Goal: Entertainment & Leisure: Consume media (video, audio)

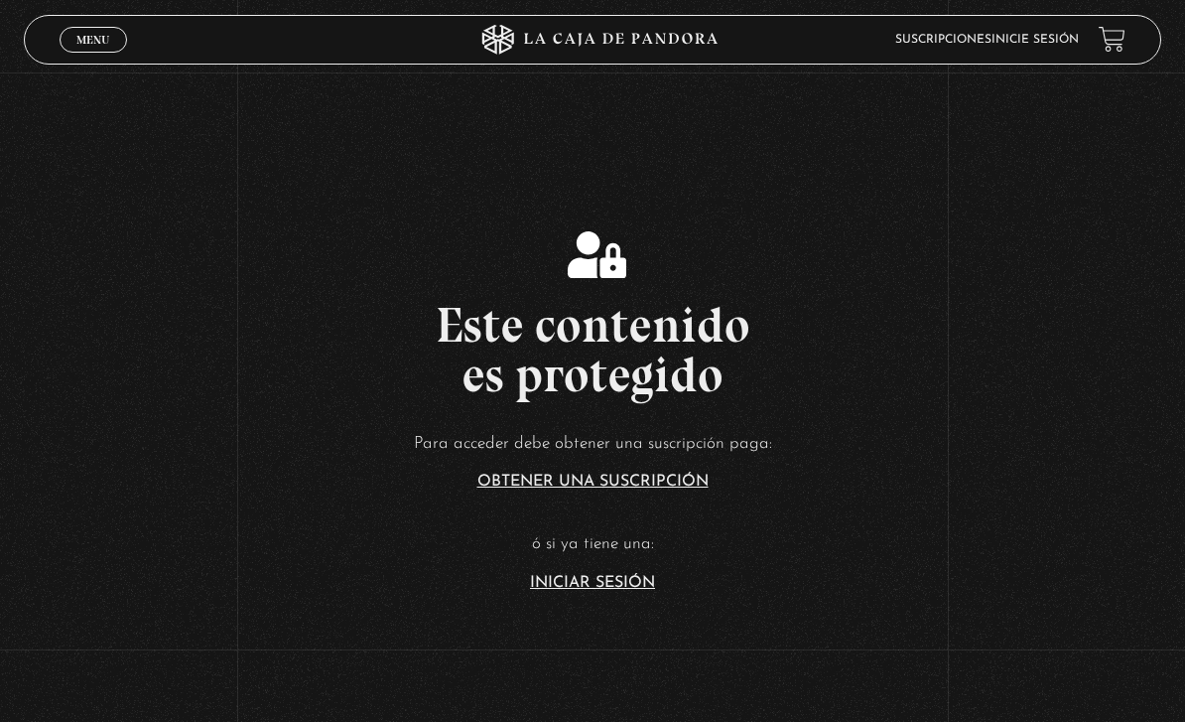
scroll to position [197, 0]
click at [558, 591] on link "Iniciar Sesión" at bounding box center [592, 583] width 125 height 16
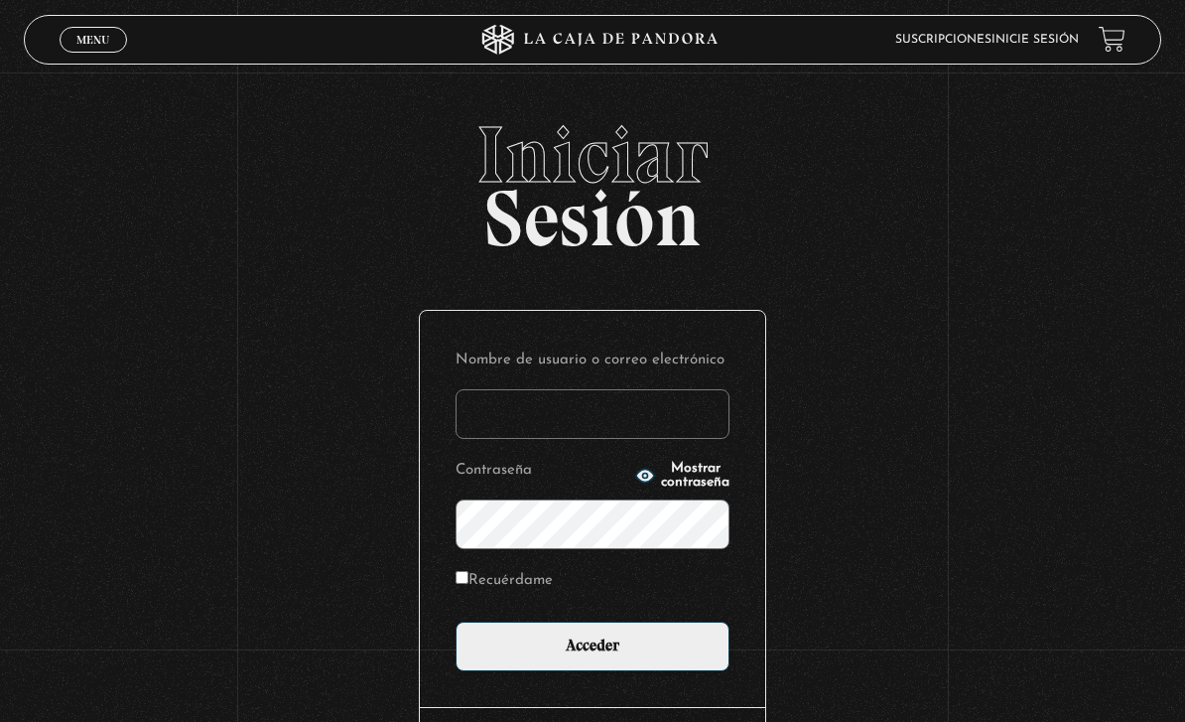
type input "[EMAIL_ADDRESS][DOMAIN_NAME]"
click at [593, 656] on input "Acceder" at bounding box center [593, 646] width 274 height 50
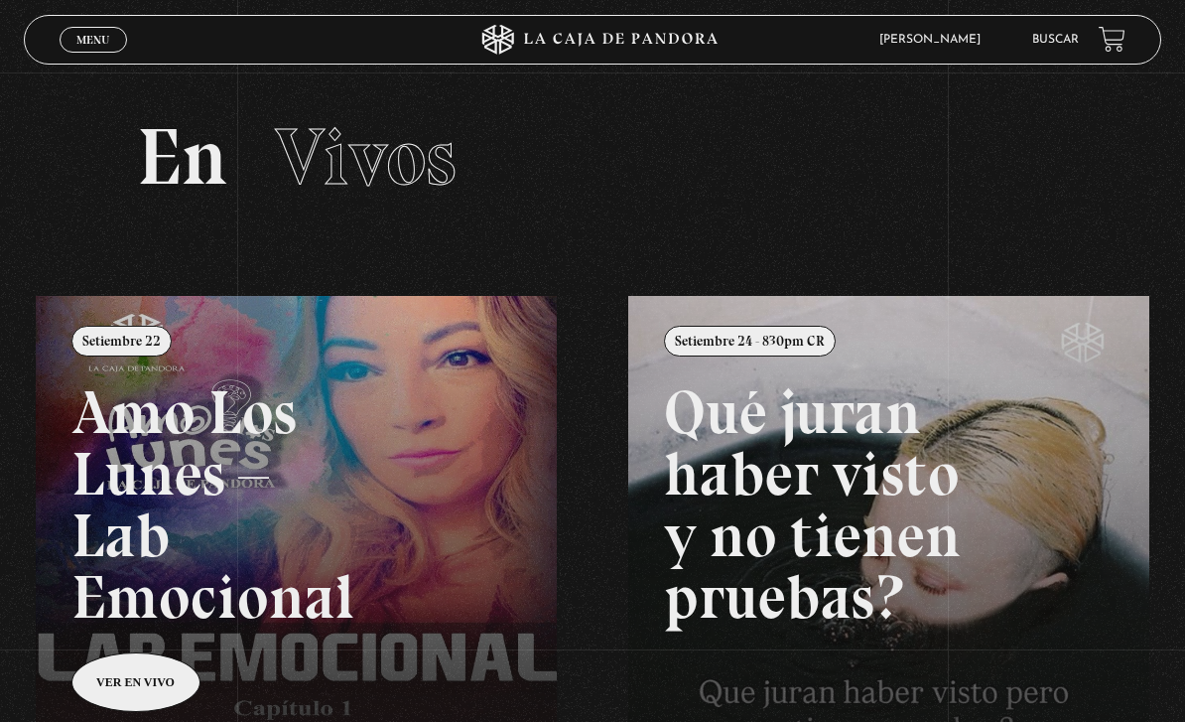
scroll to position [2, 0]
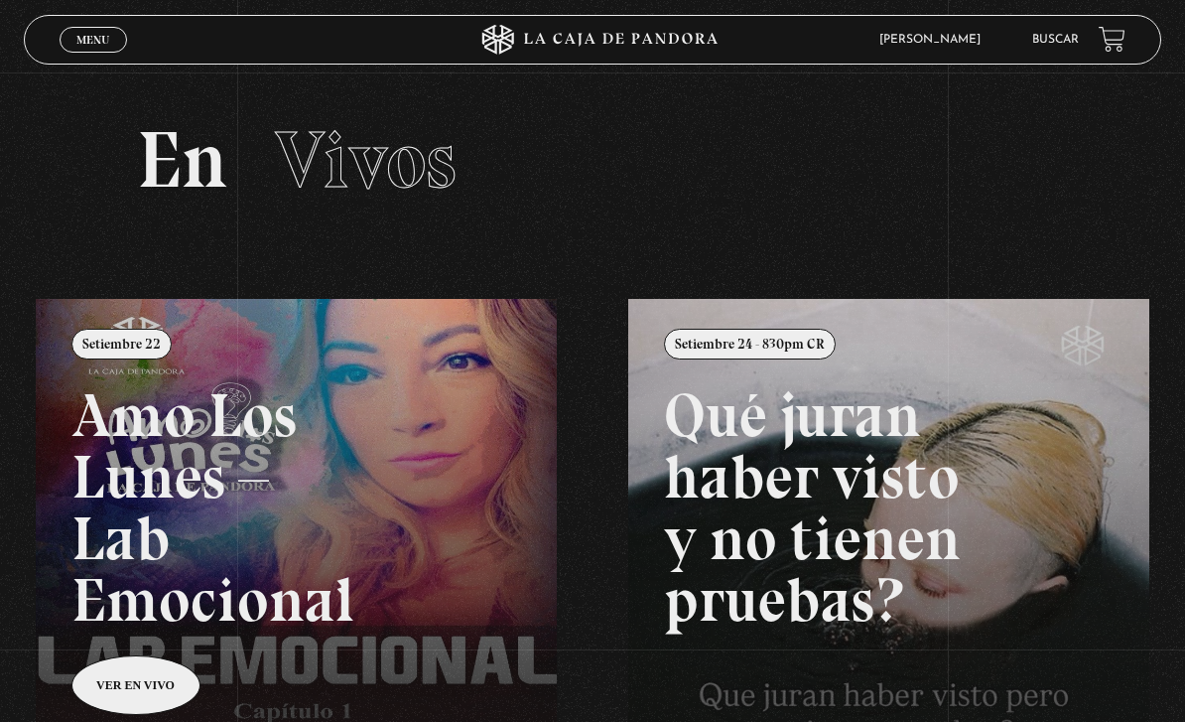
click at [115, 49] on link "Menu Cerrar" at bounding box center [93, 40] width 67 height 26
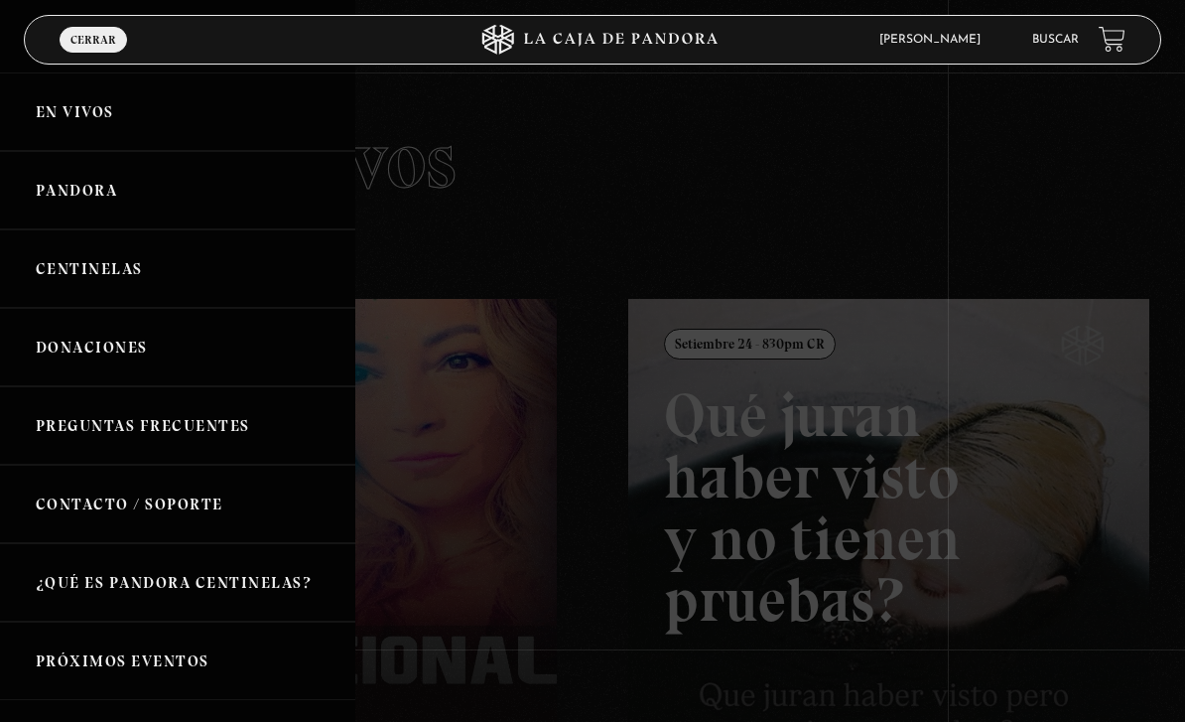
click at [64, 112] on link "En vivos" at bounding box center [177, 111] width 355 height 78
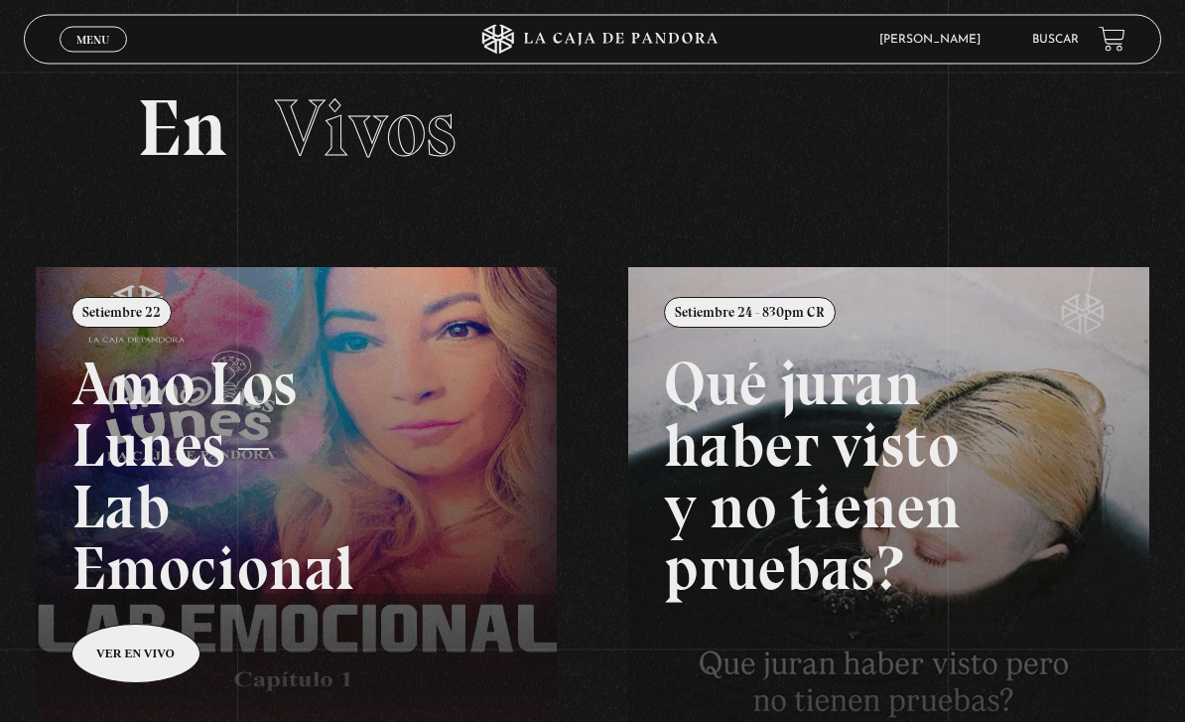
click at [90, 41] on span "Menu" at bounding box center [92, 40] width 33 height 12
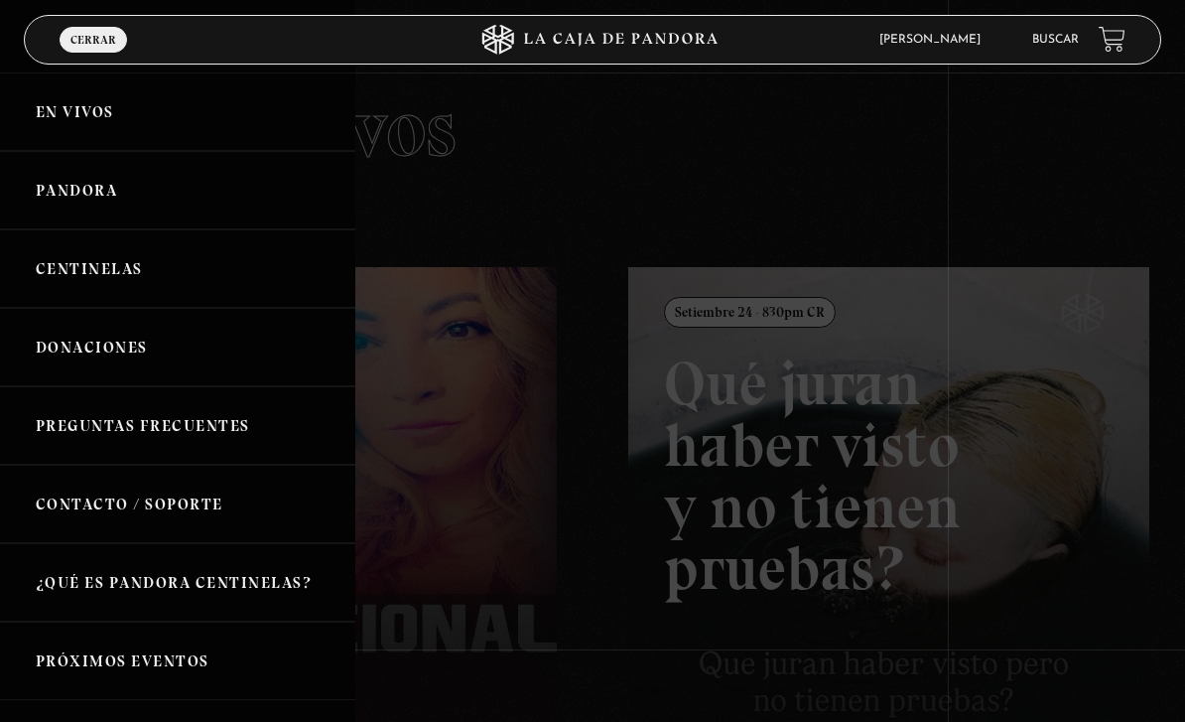
click at [82, 119] on link "En vivos" at bounding box center [177, 111] width 355 height 78
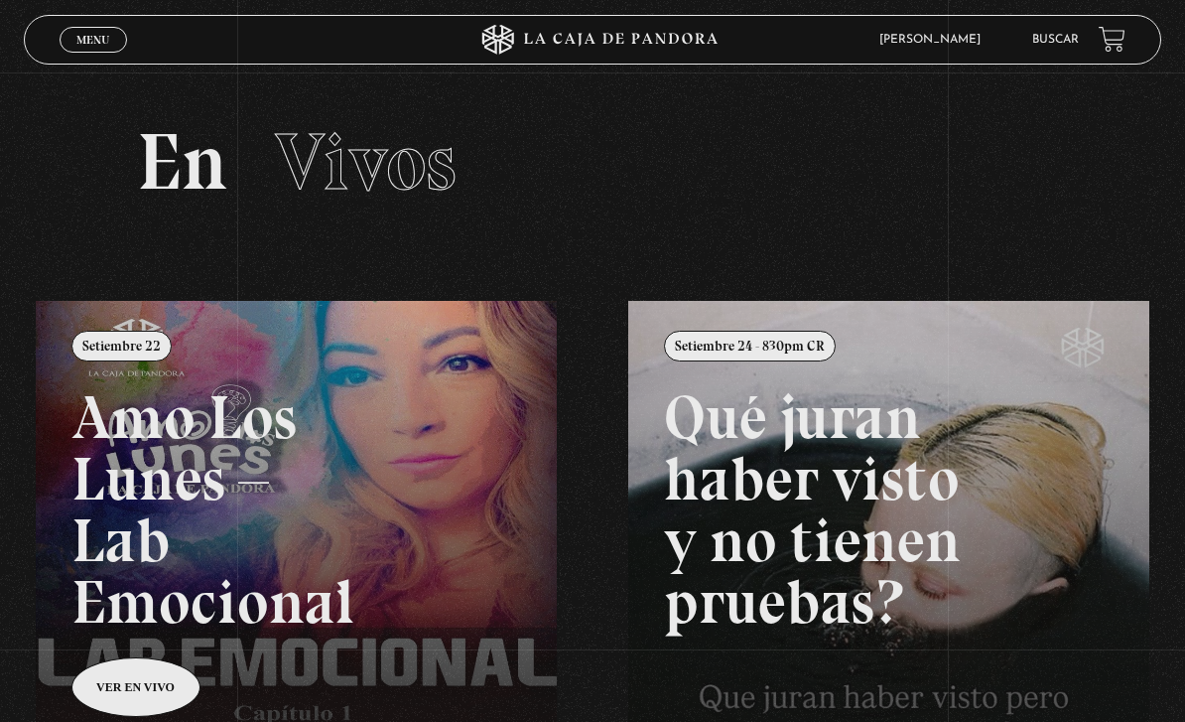
click at [92, 46] on span "Menu" at bounding box center [92, 40] width 33 height 12
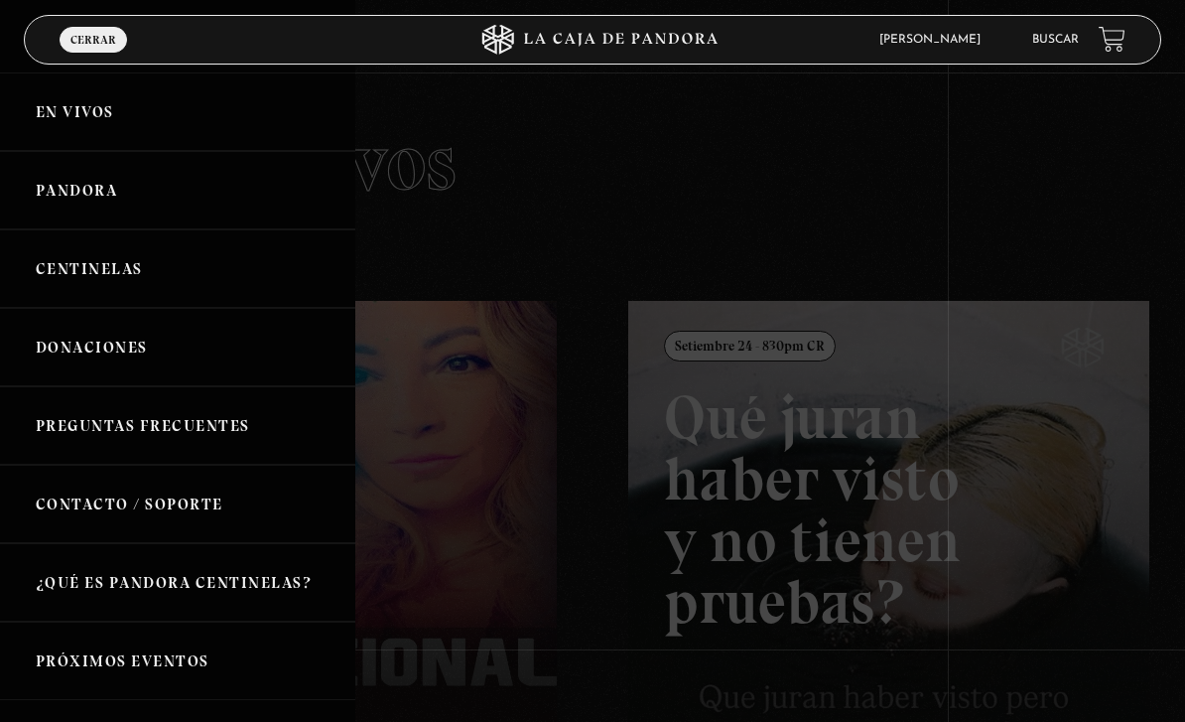
click at [66, 192] on link "Pandora" at bounding box center [177, 190] width 355 height 78
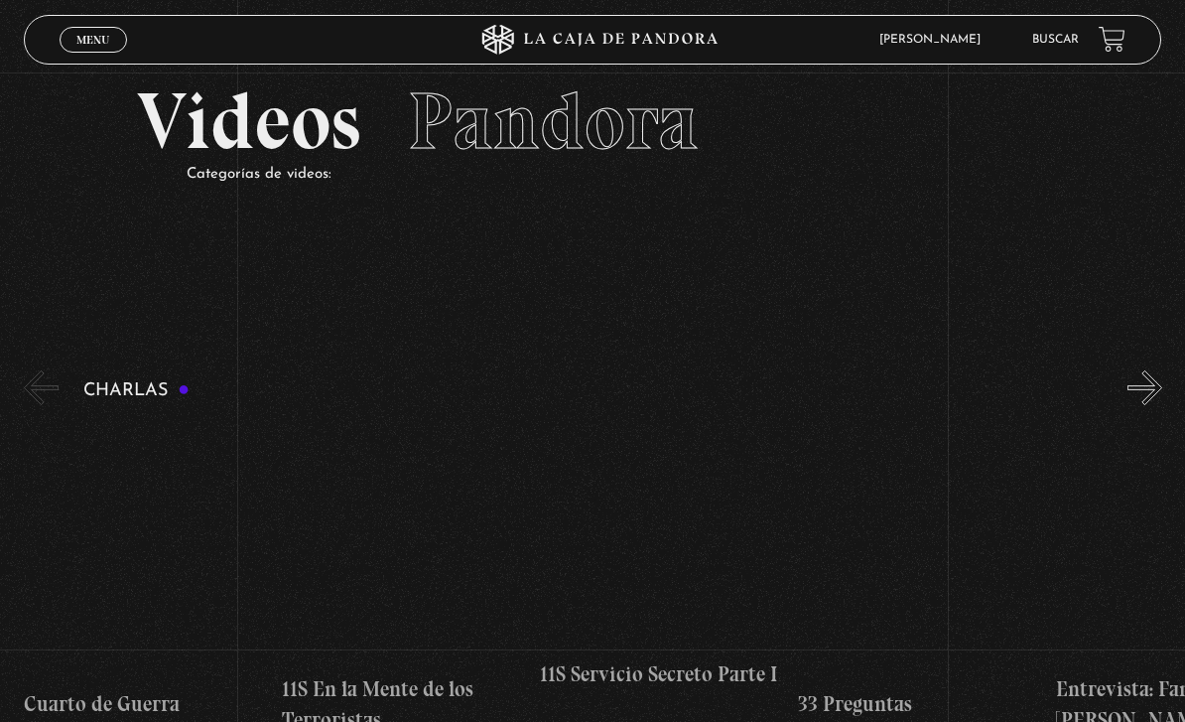
scroll to position [45, 0]
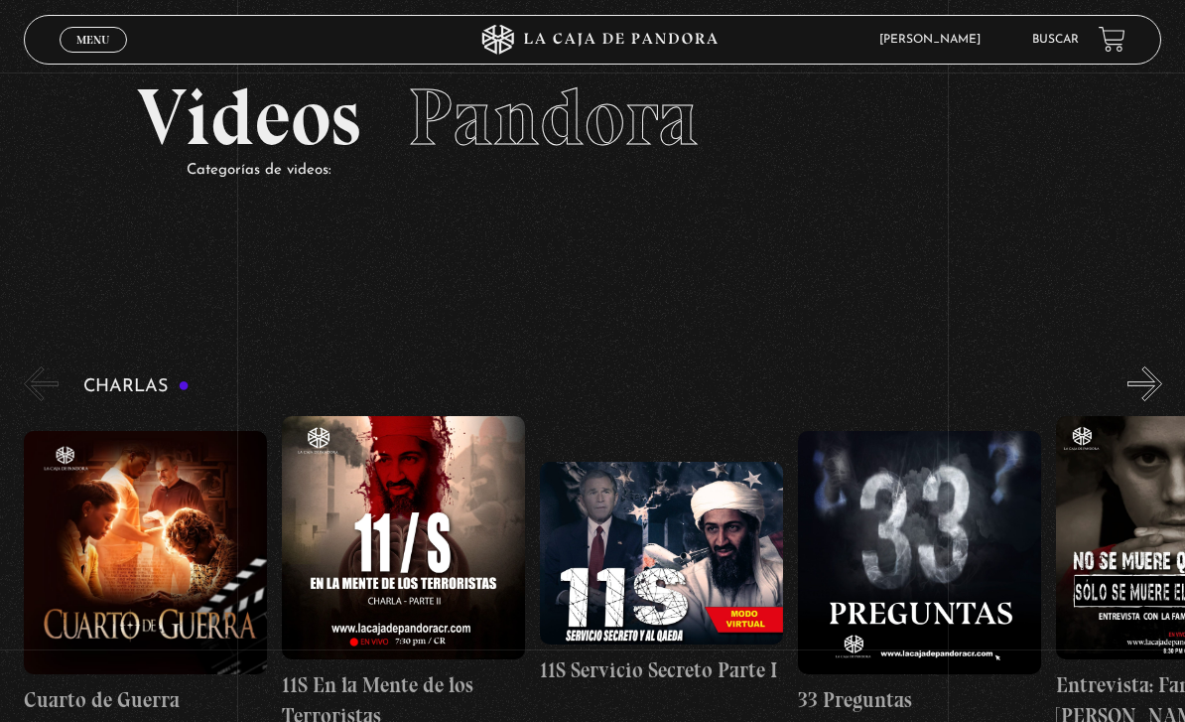
click at [87, 41] on span "Menu" at bounding box center [92, 40] width 33 height 12
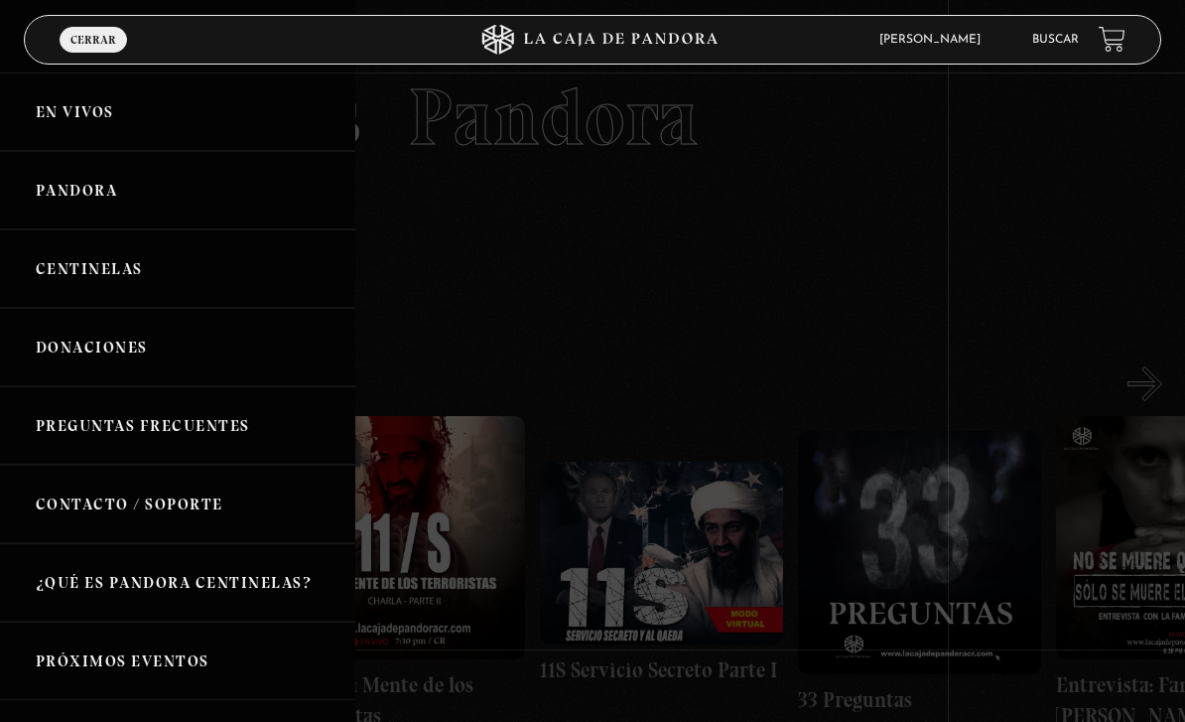
click at [59, 119] on link "En vivos" at bounding box center [177, 111] width 355 height 78
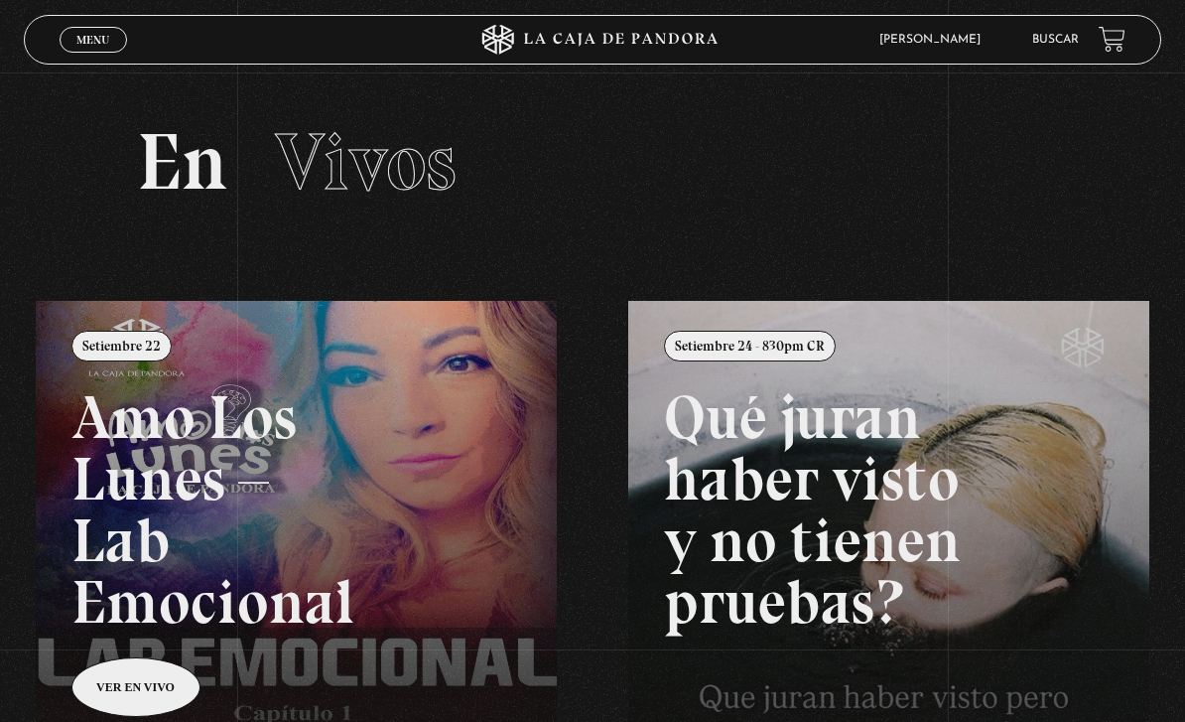
click at [79, 43] on span "Menu" at bounding box center [92, 40] width 33 height 12
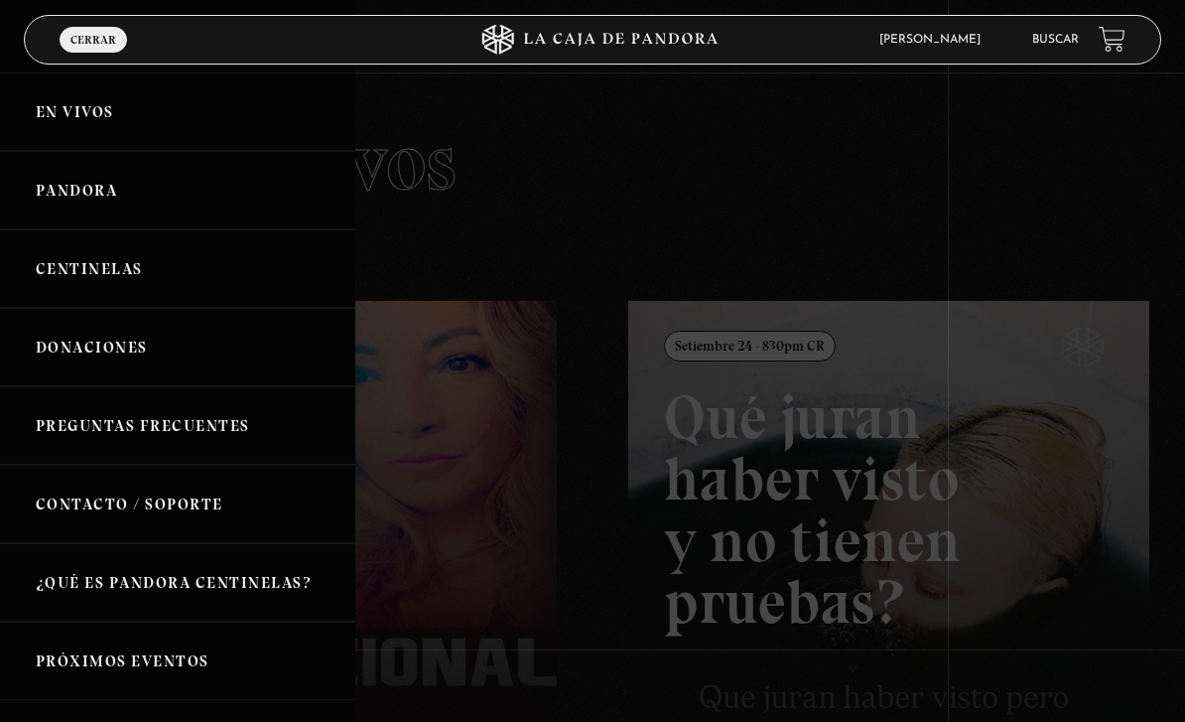
click at [94, 274] on link "Centinelas" at bounding box center [177, 268] width 355 height 78
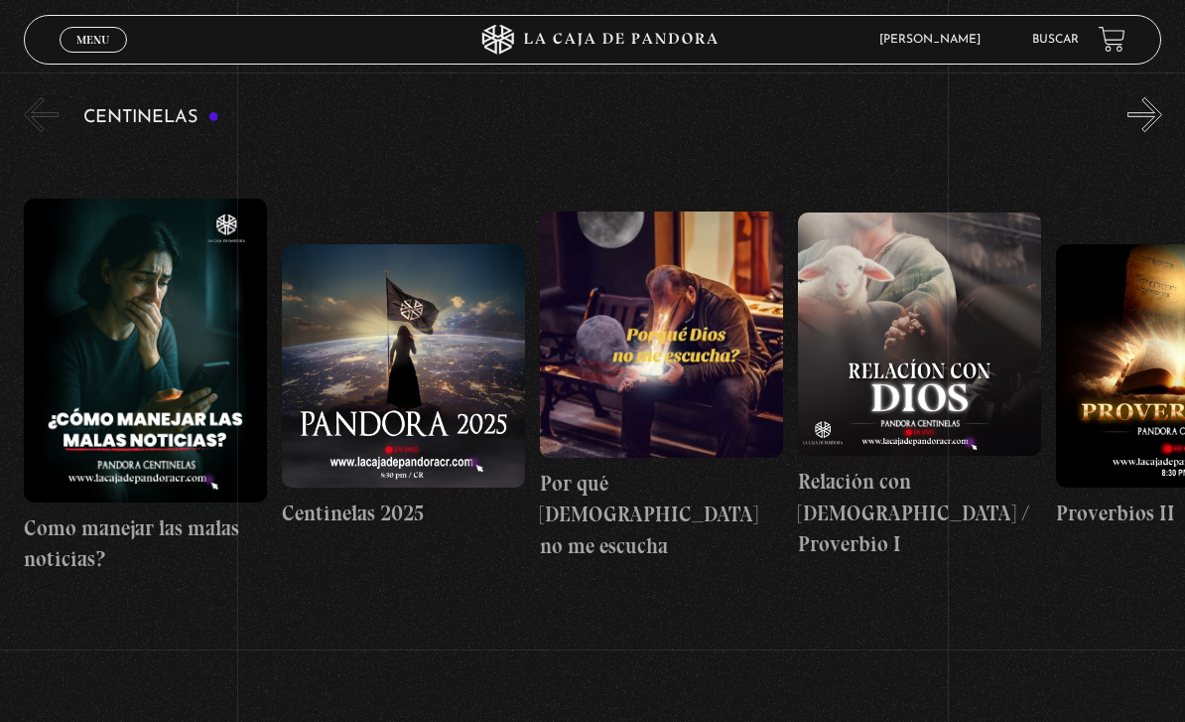
scroll to position [209, 0]
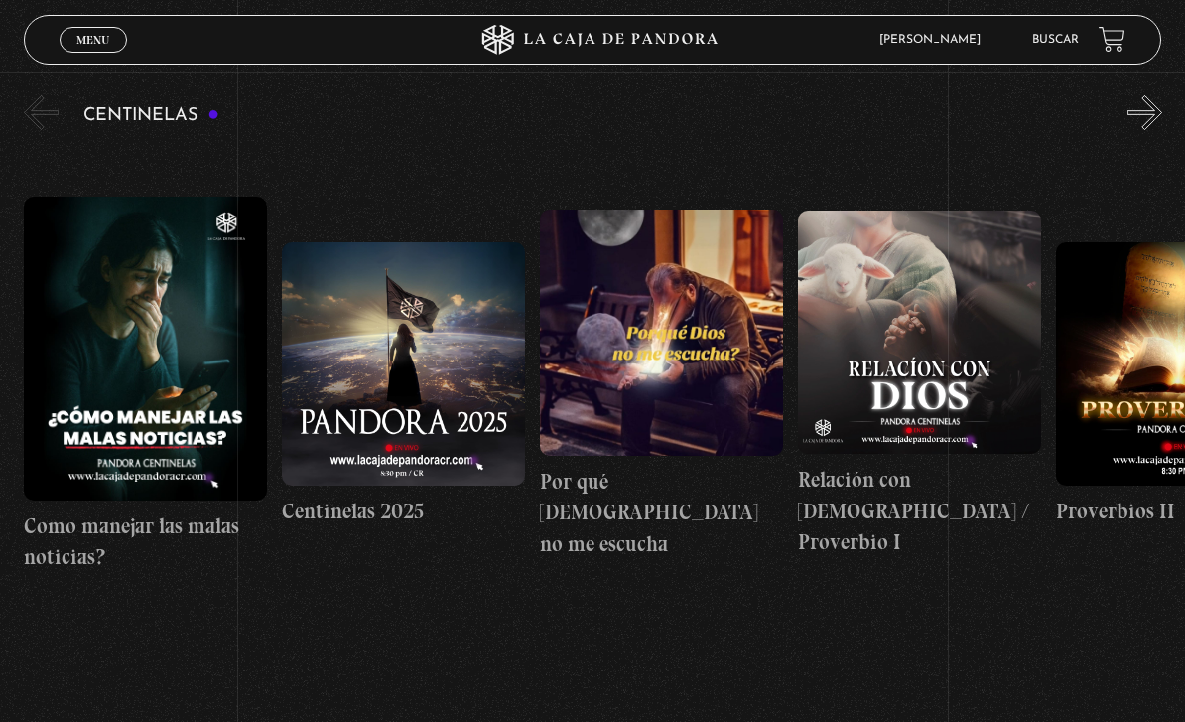
click at [41, 125] on button "«" at bounding box center [41, 112] width 35 height 35
click at [38, 121] on button "«" at bounding box center [41, 112] width 35 height 35
click at [95, 46] on span "Menu" at bounding box center [92, 40] width 33 height 12
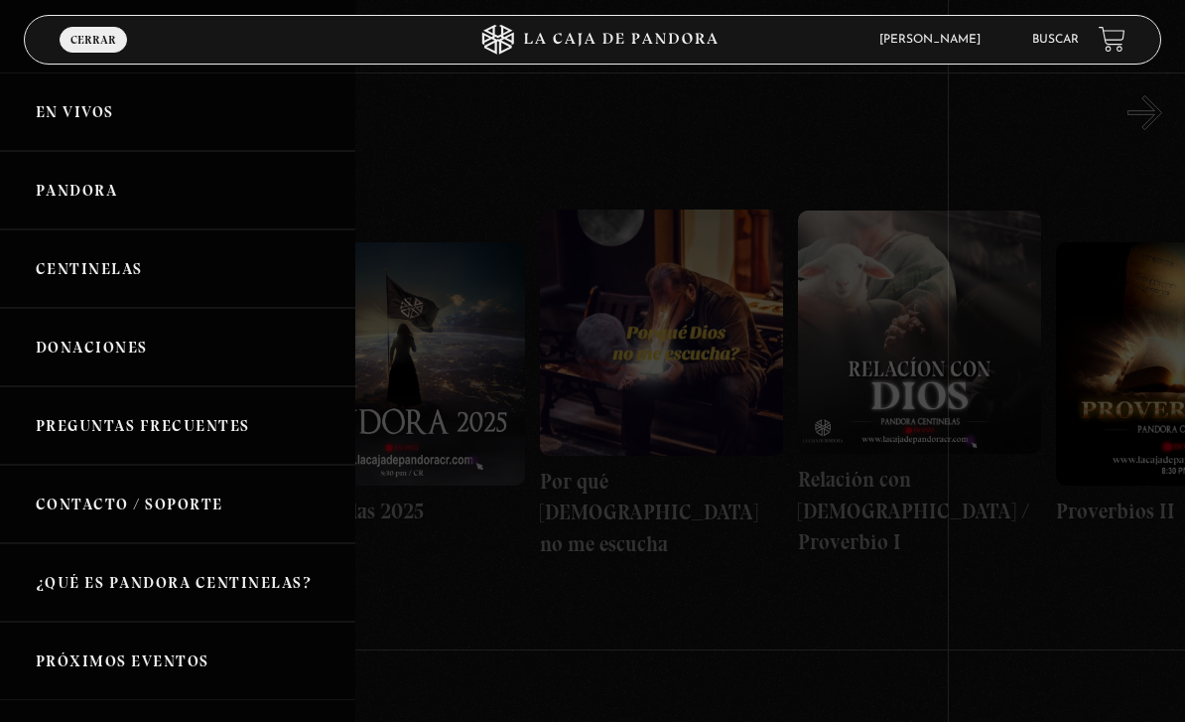
scroll to position [0, 0]
click at [54, 189] on link "Pandora" at bounding box center [177, 190] width 355 height 78
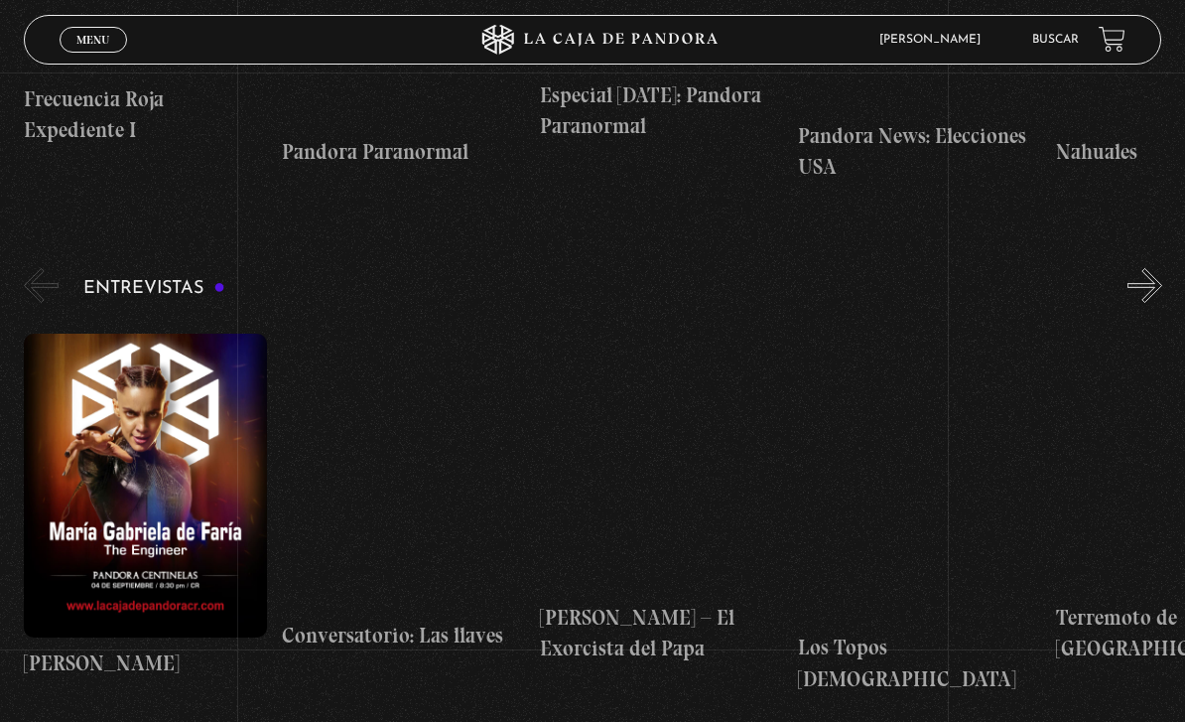
scroll to position [6486, 0]
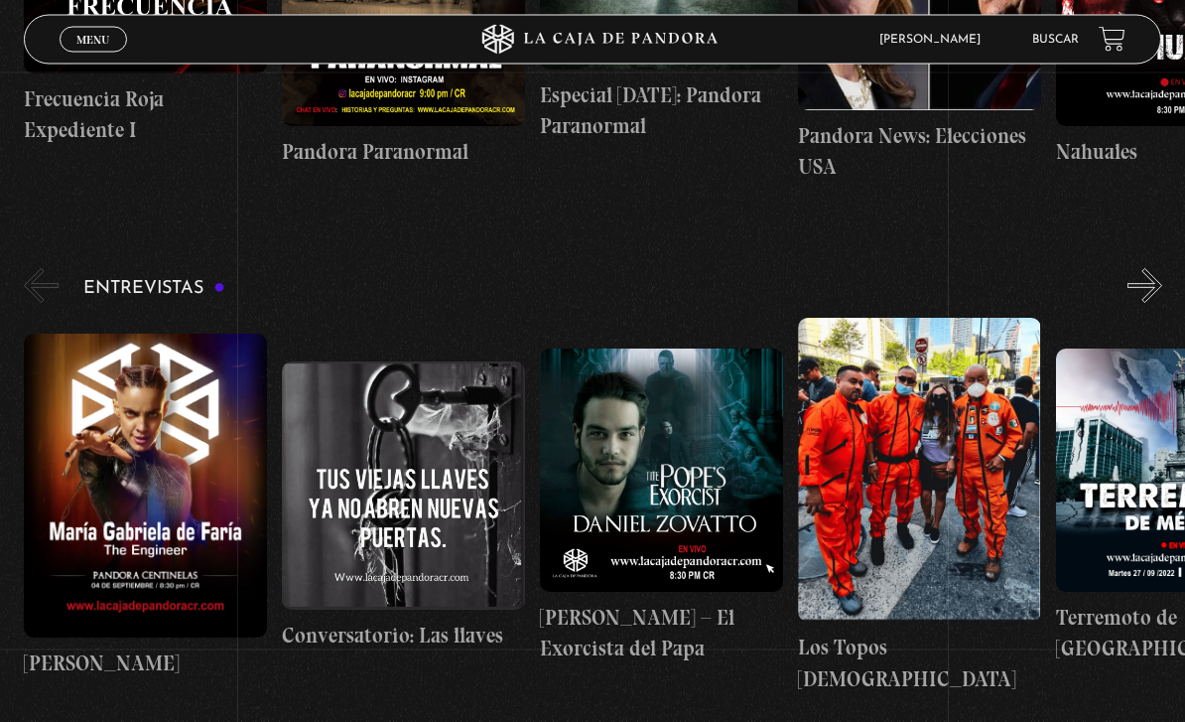
click at [335, 489] on figure at bounding box center [403, 486] width 243 height 249
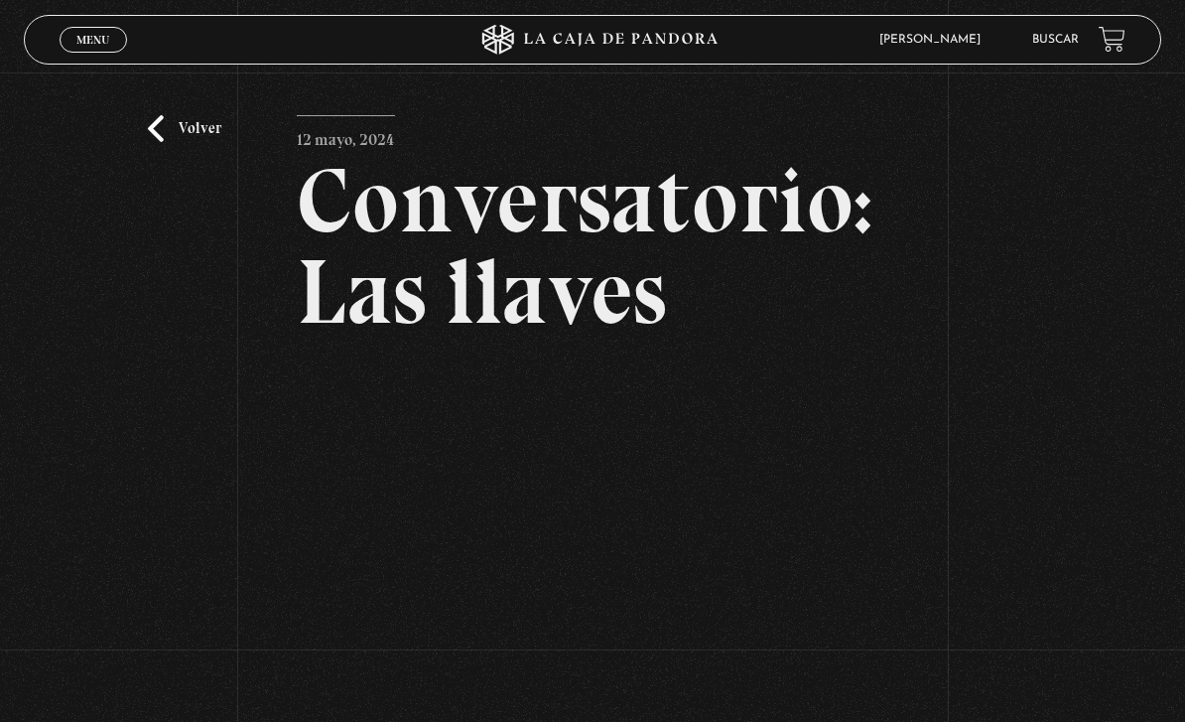
scroll to position [28, 0]
click at [175, 143] on link "Volver" at bounding box center [184, 129] width 73 height 27
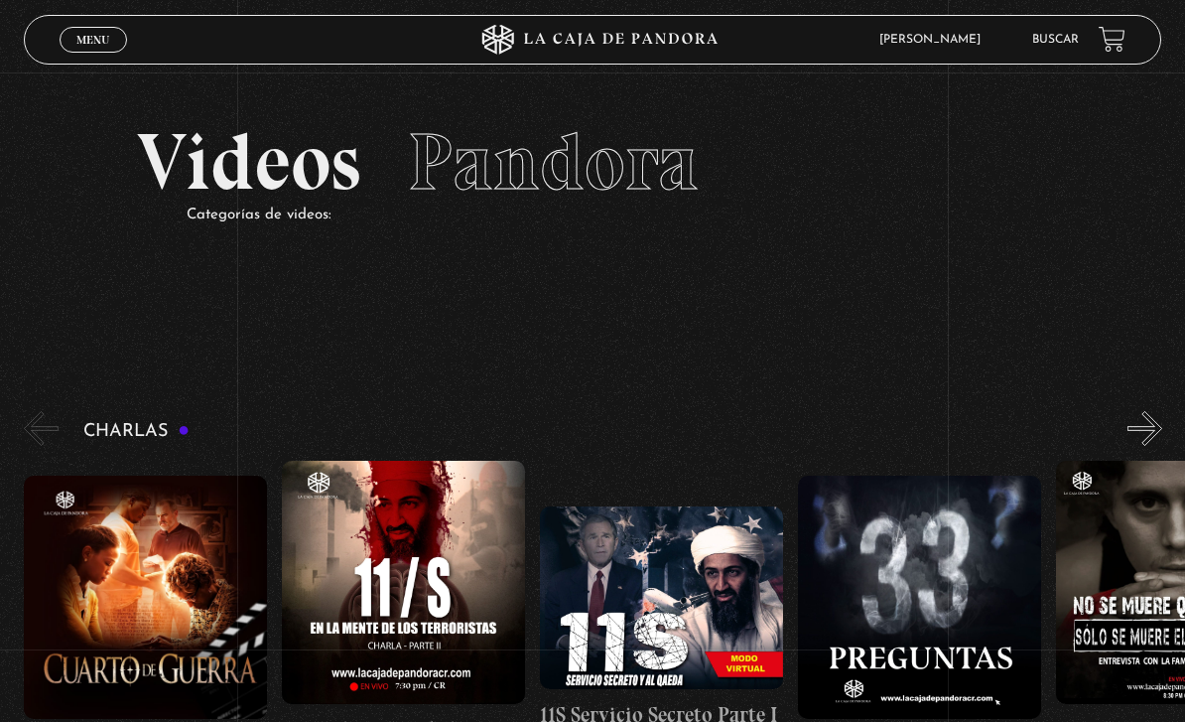
scroll to position [0, 258]
click at [84, 46] on span "Menu" at bounding box center [92, 40] width 33 height 12
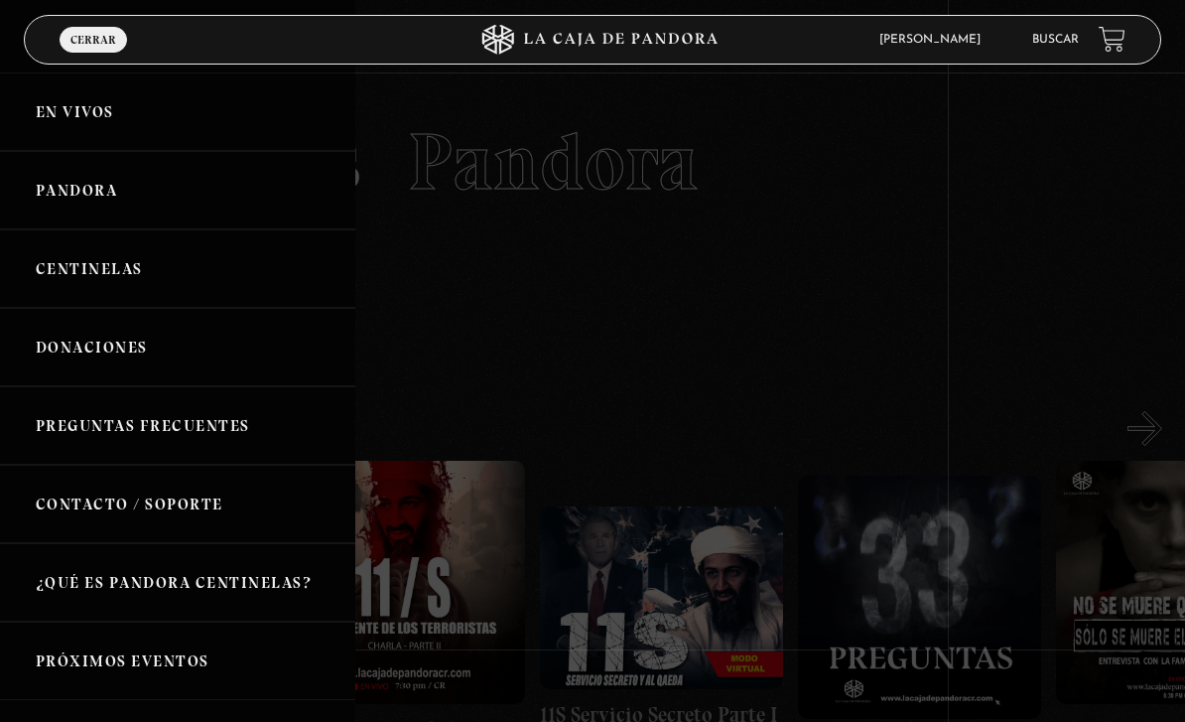
click at [61, 118] on link "En vivos" at bounding box center [177, 111] width 355 height 78
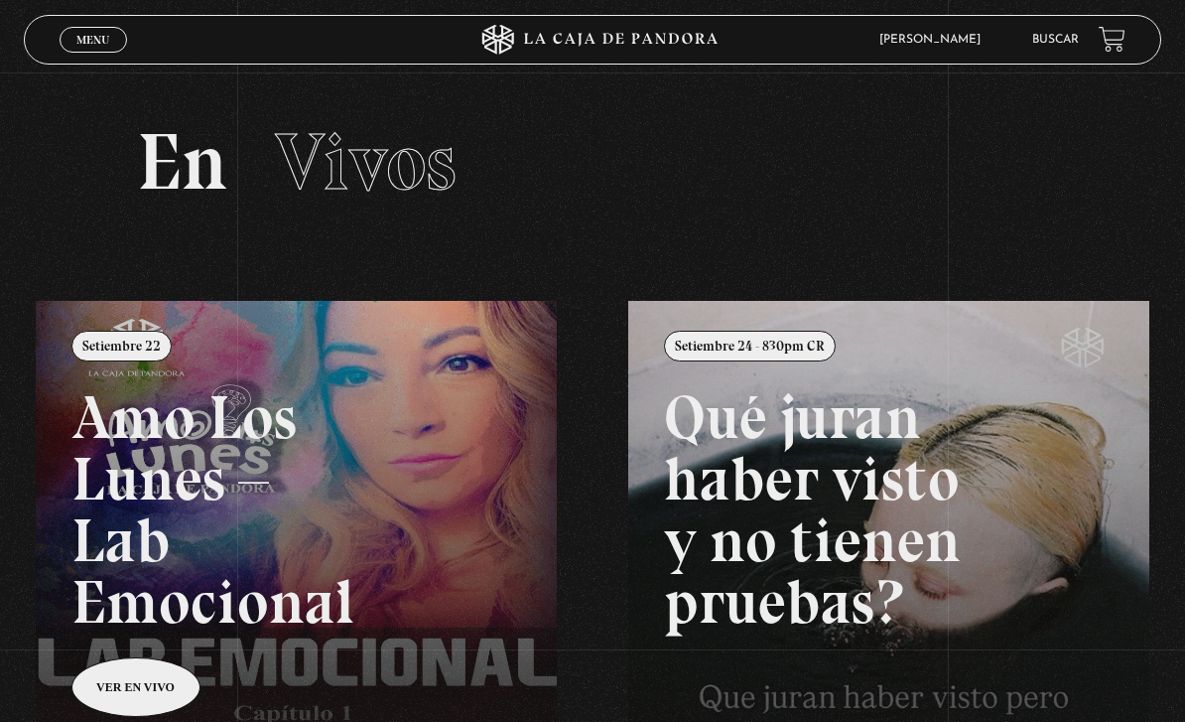
click at [1057, 40] on link "Buscar" at bounding box center [1055, 40] width 47 height 12
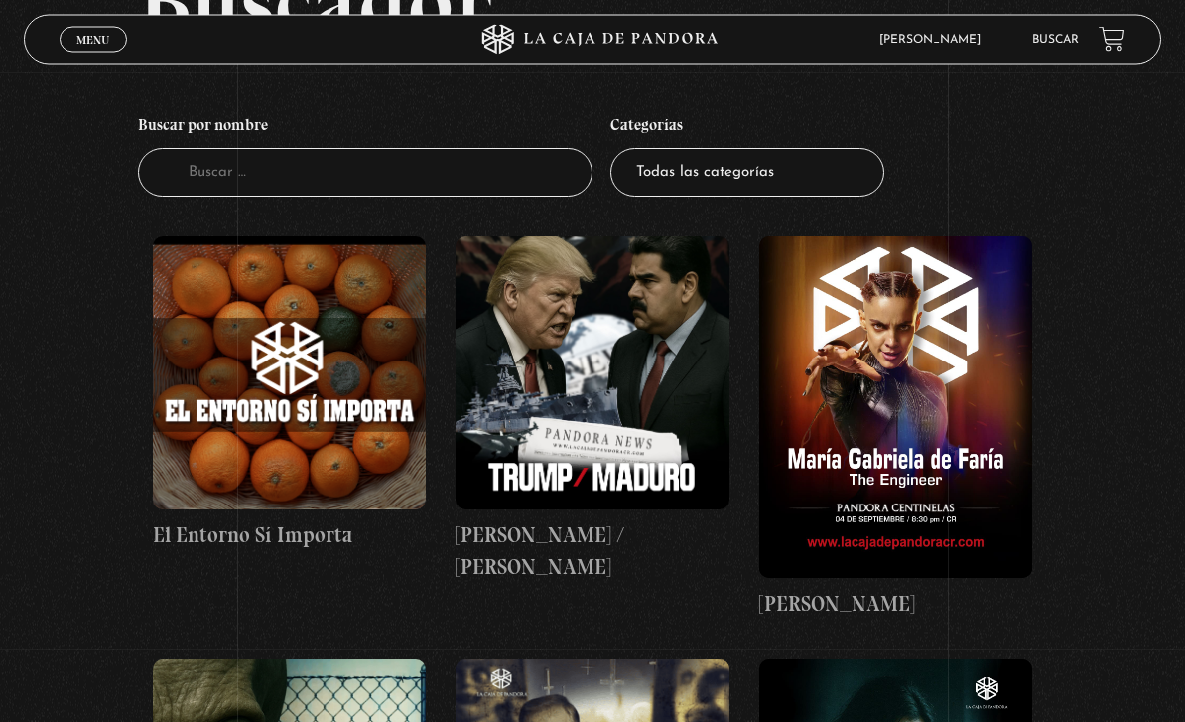
scroll to position [179, 0]
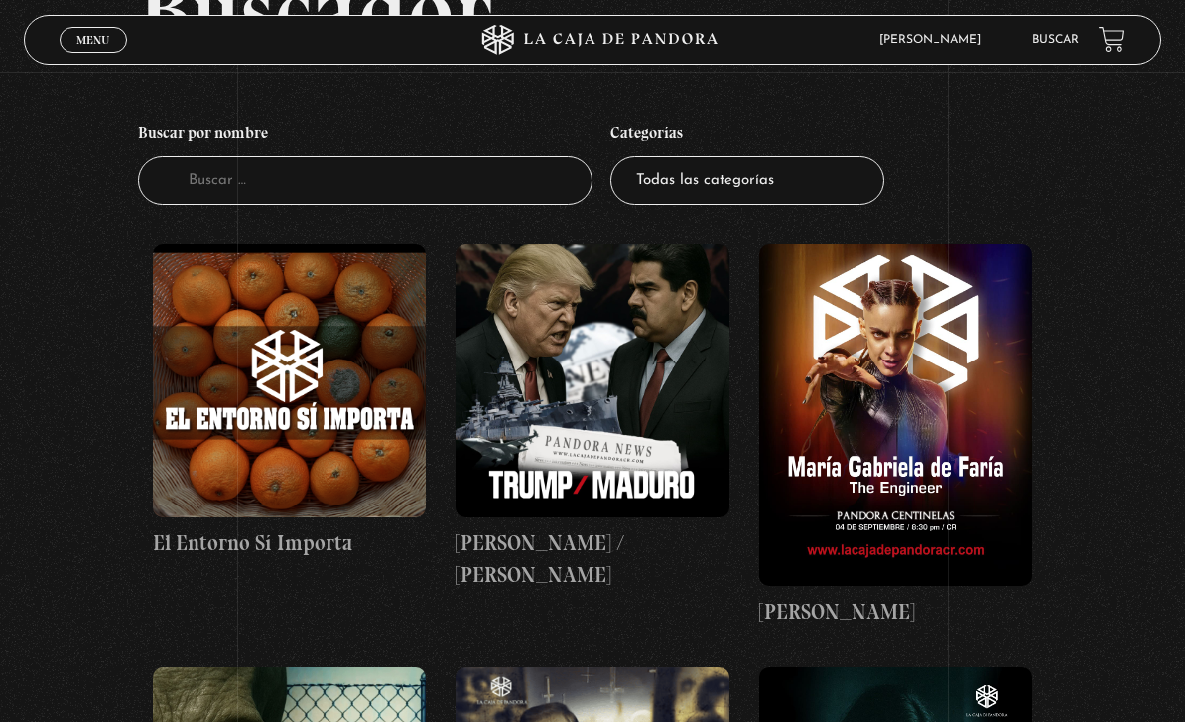
click at [272, 419] on figure at bounding box center [289, 380] width 273 height 273
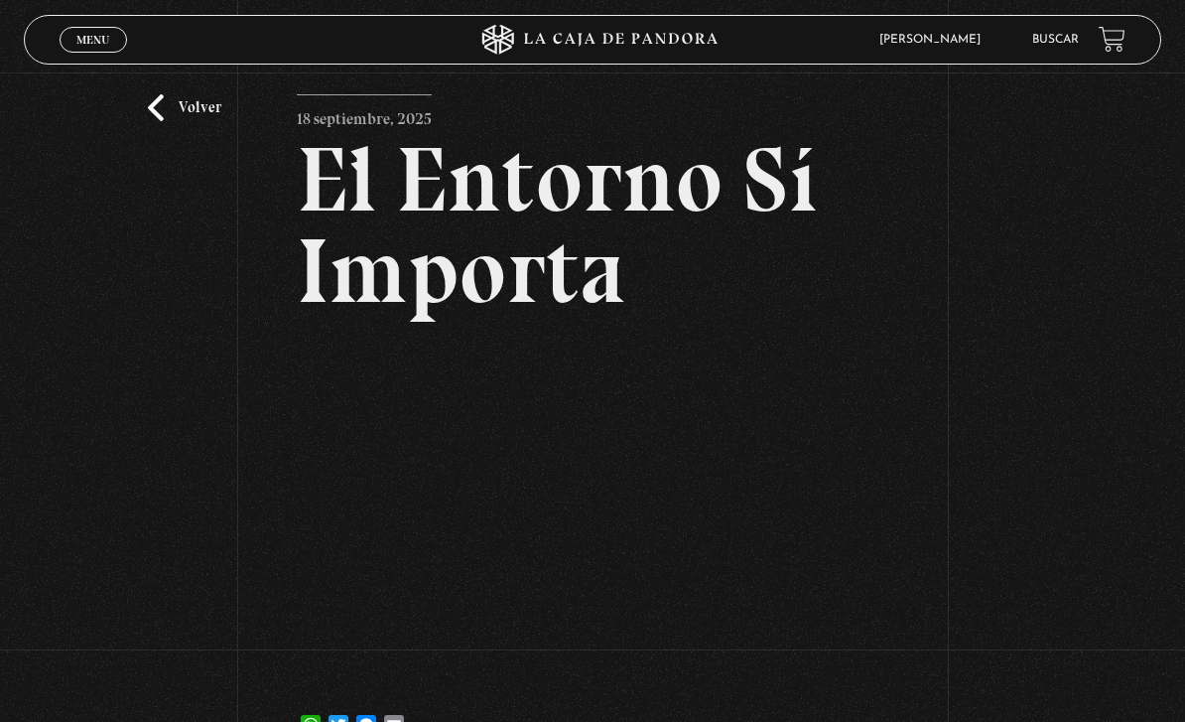
scroll to position [45, 0]
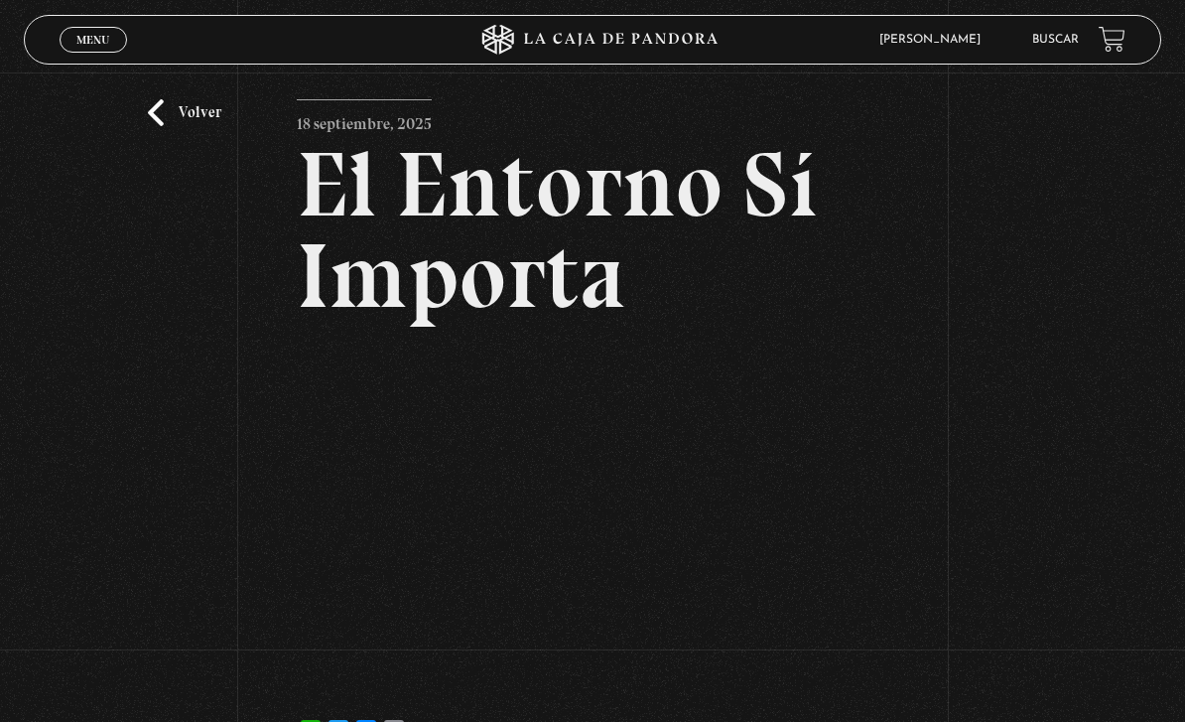
click at [623, 359] on article "[DATE] El Entorno Sí Importa WhatsApp Twitter Messenger Email" at bounding box center [593, 427] width 592 height 656
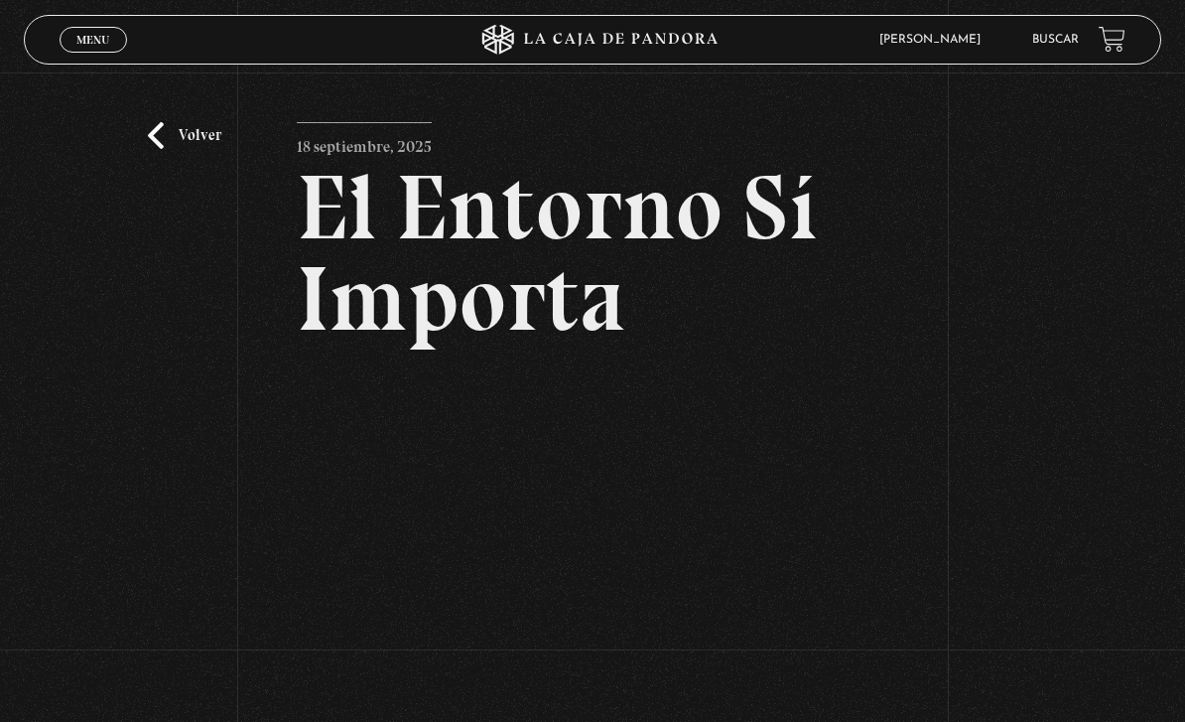
scroll to position [24, 0]
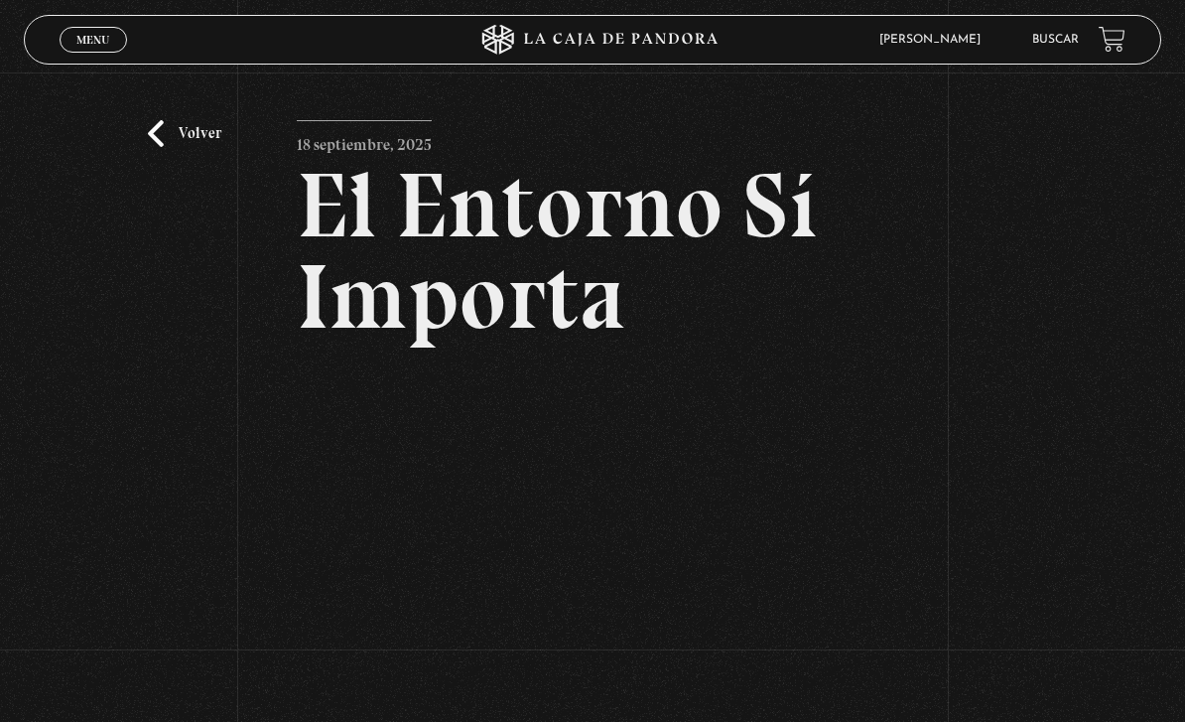
click at [88, 49] on link "Menu Cerrar" at bounding box center [93, 40] width 67 height 26
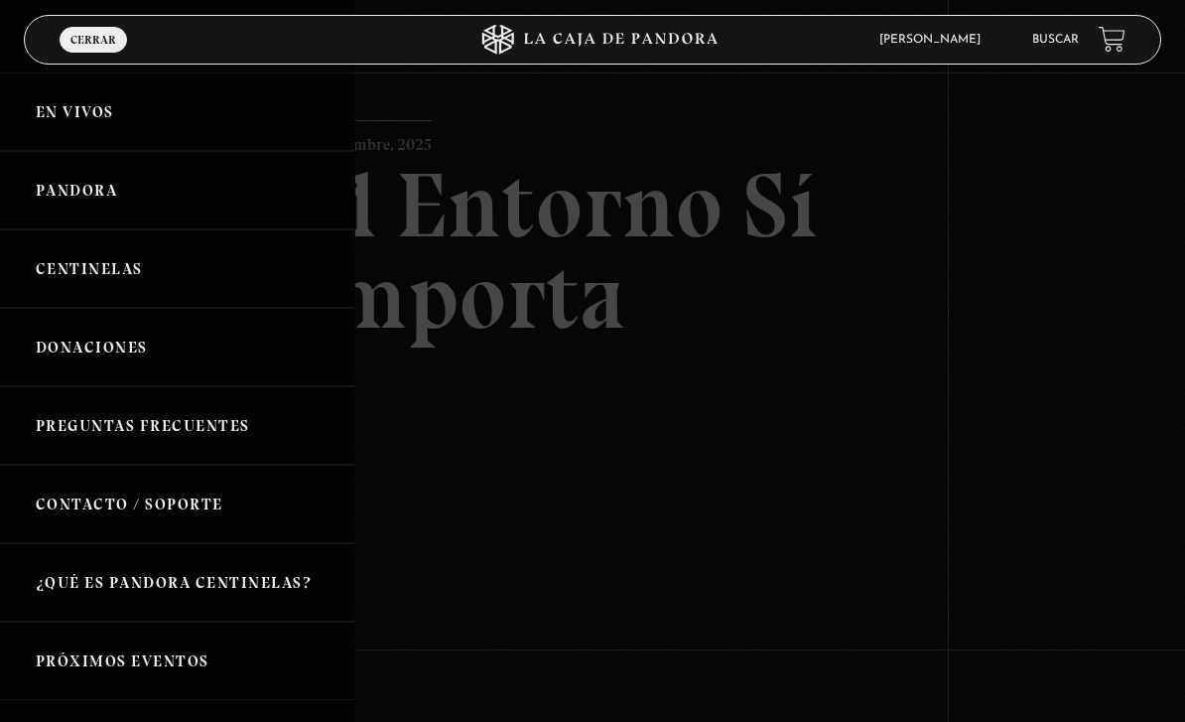
click at [44, 120] on link "En vivos" at bounding box center [177, 111] width 355 height 78
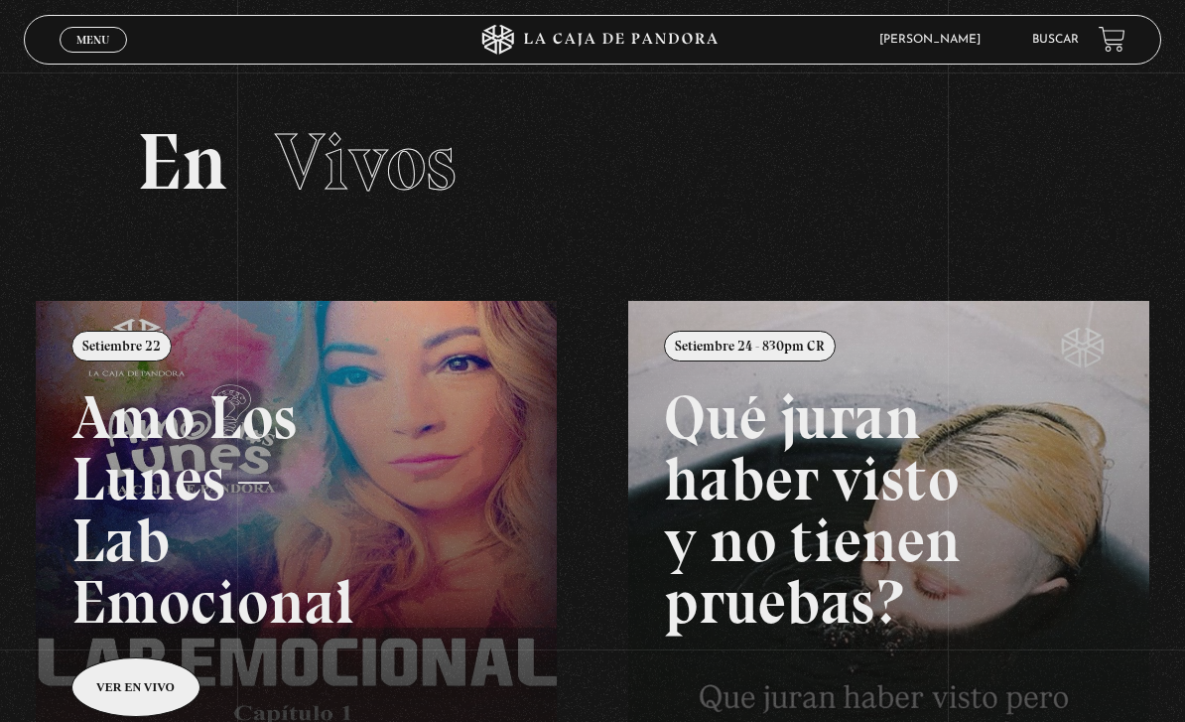
click at [1037, 35] on link "Buscar" at bounding box center [1055, 40] width 47 height 12
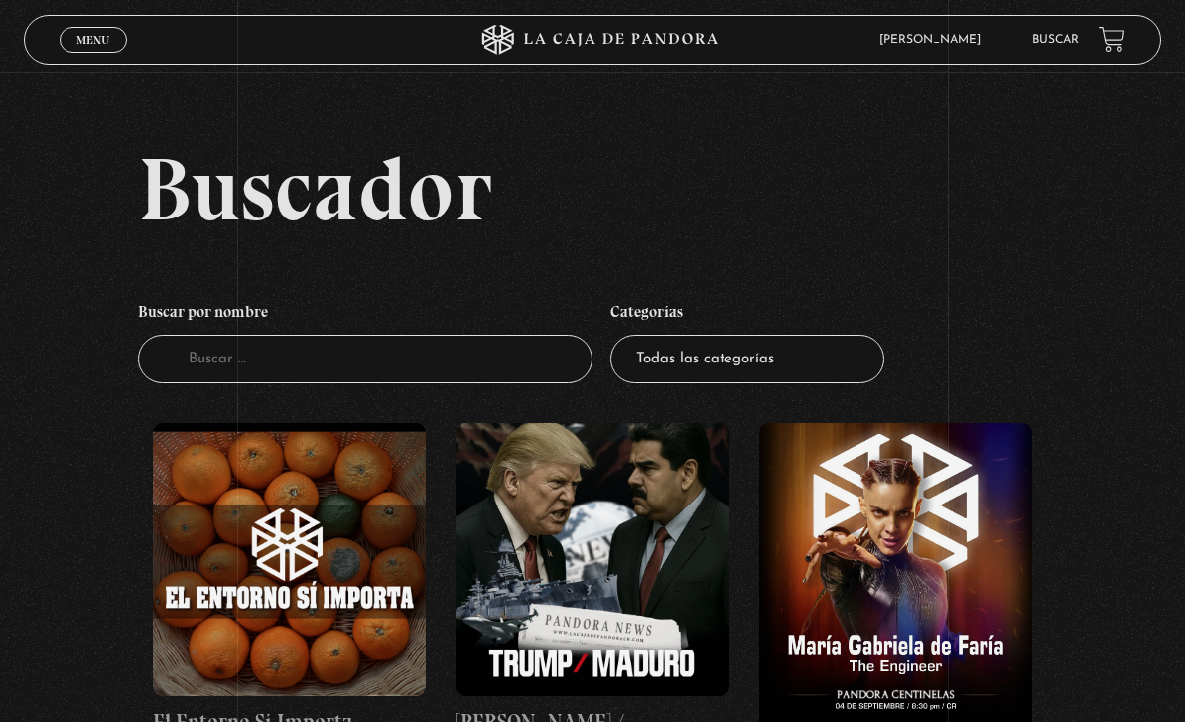
click at [243, 537] on figure at bounding box center [289, 559] width 273 height 273
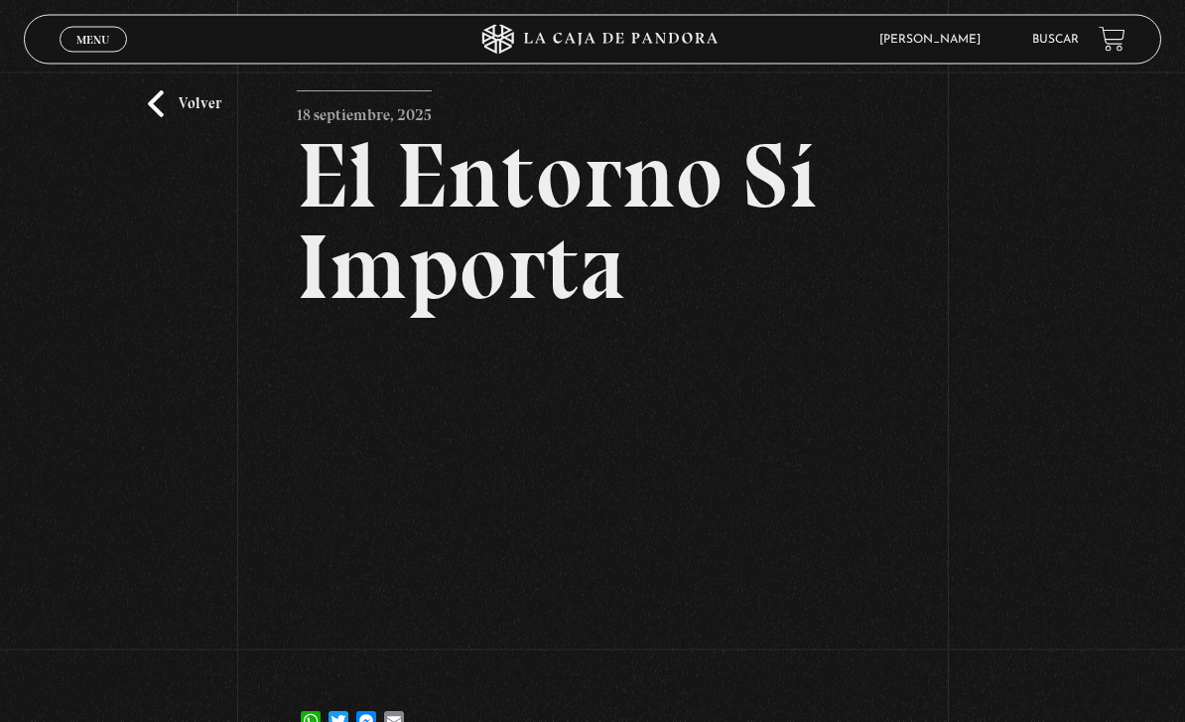
scroll to position [54, 0]
